Goal: Information Seeking & Learning: Check status

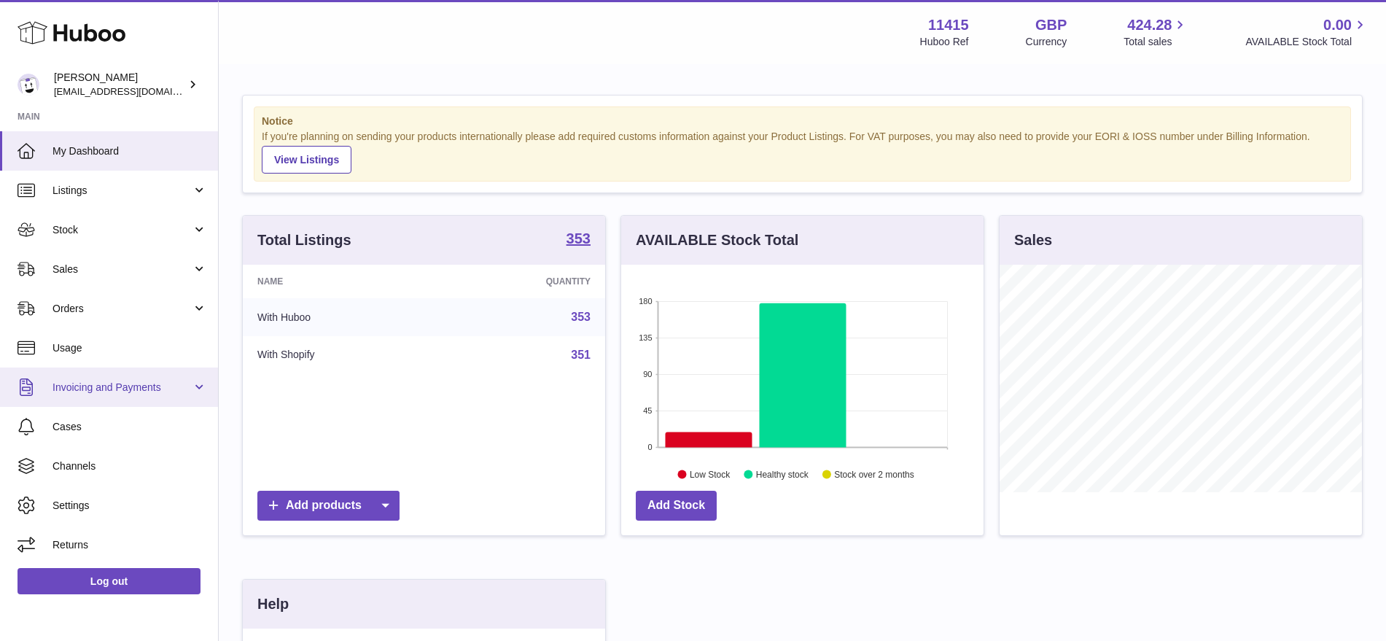
scroll to position [227, 362]
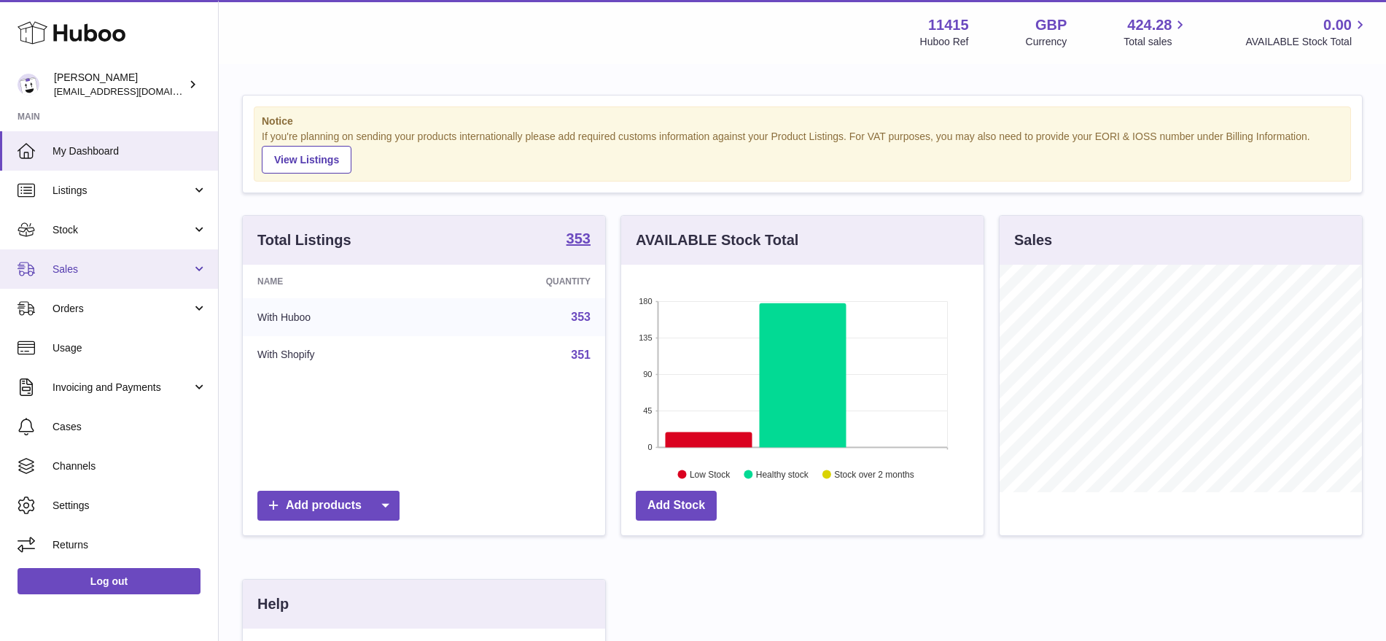
click at [160, 268] on span "Sales" at bounding box center [121, 269] width 139 height 14
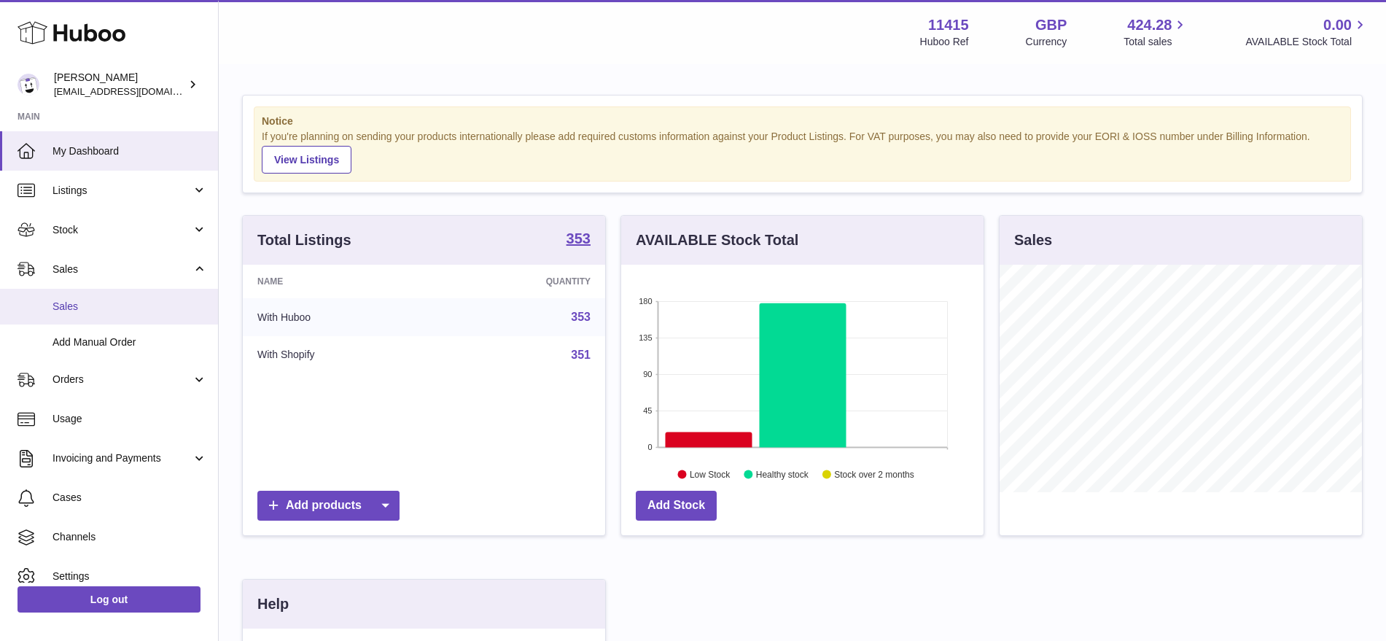
click at [98, 297] on link "Sales" at bounding box center [109, 307] width 218 height 36
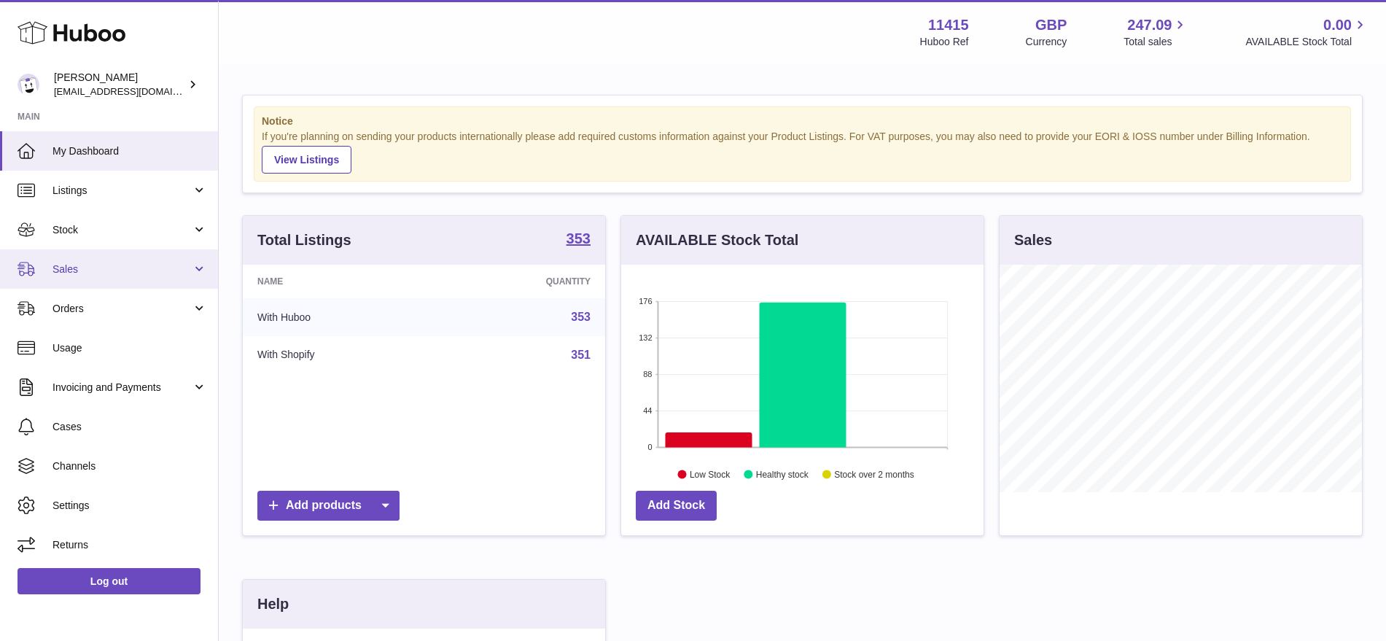
click at [84, 265] on span "Sales" at bounding box center [121, 269] width 139 height 14
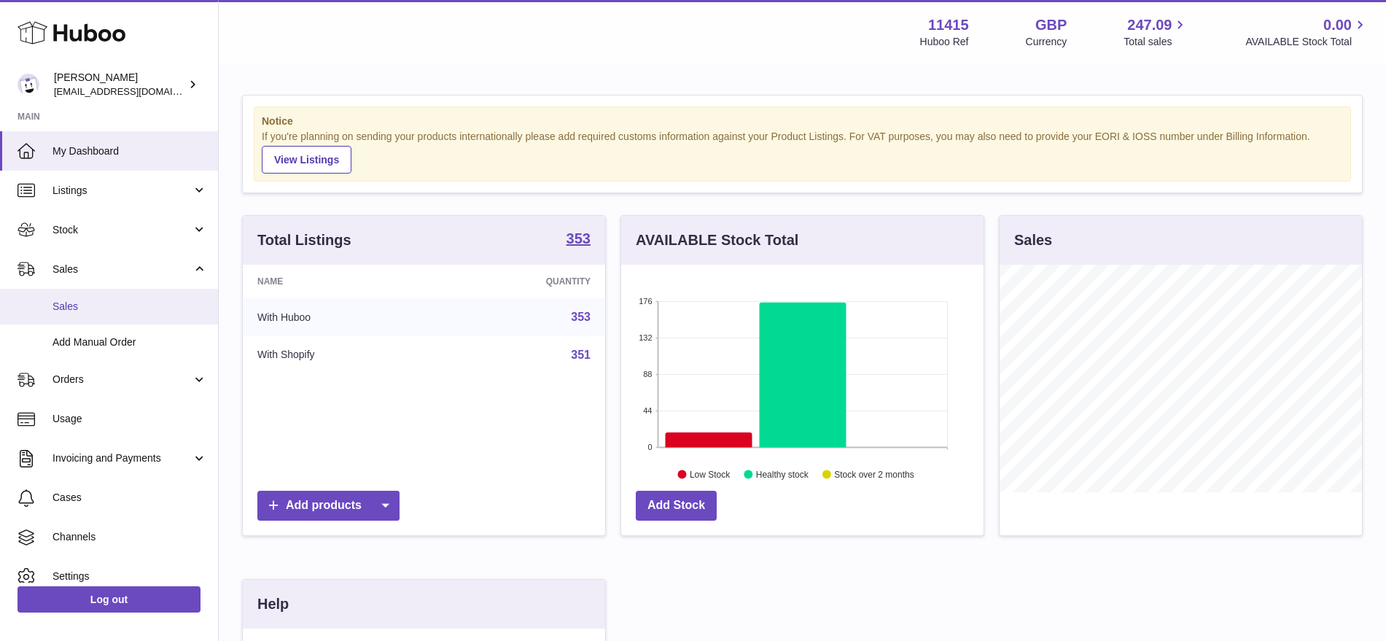
click at [117, 310] on span "Sales" at bounding box center [129, 307] width 155 height 14
